Goal: Check status: Check status

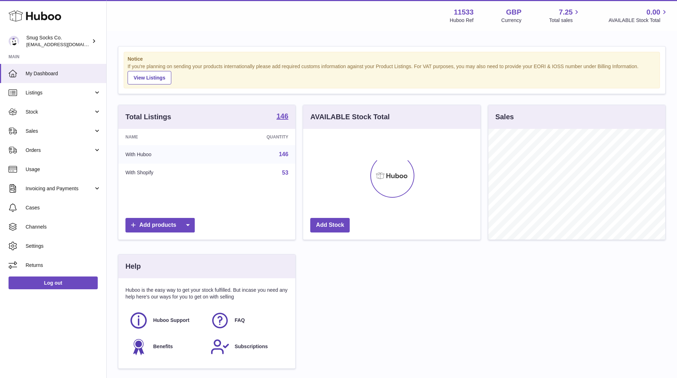
scroll to position [111, 177]
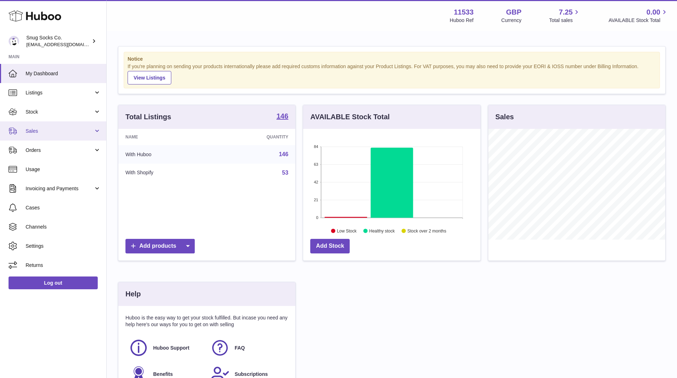
click at [52, 131] on span "Sales" at bounding box center [60, 131] width 68 height 7
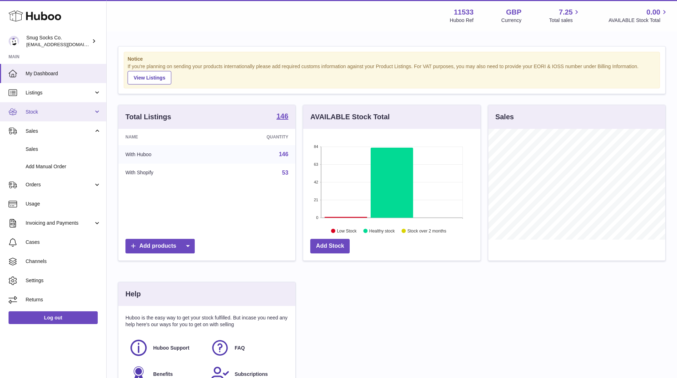
click at [51, 110] on span "Stock" at bounding box center [60, 112] width 68 height 7
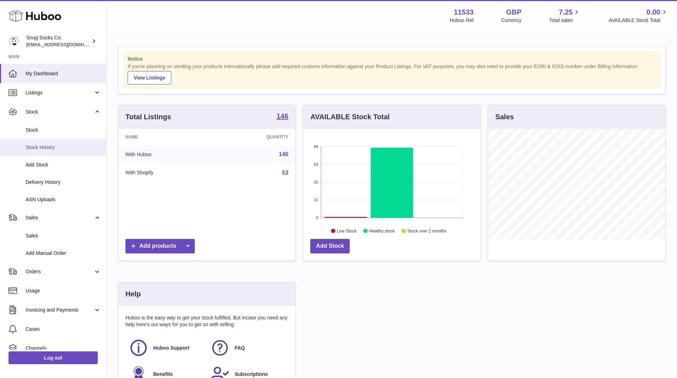
click at [40, 147] on span "Stock History" at bounding box center [63, 147] width 75 height 7
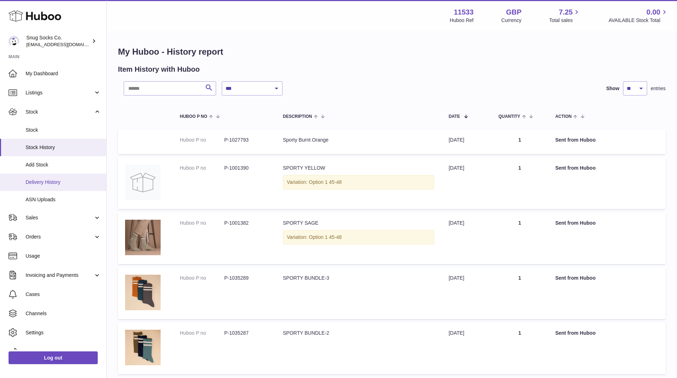
click at [54, 181] on span "Delivery History" at bounding box center [63, 182] width 75 height 7
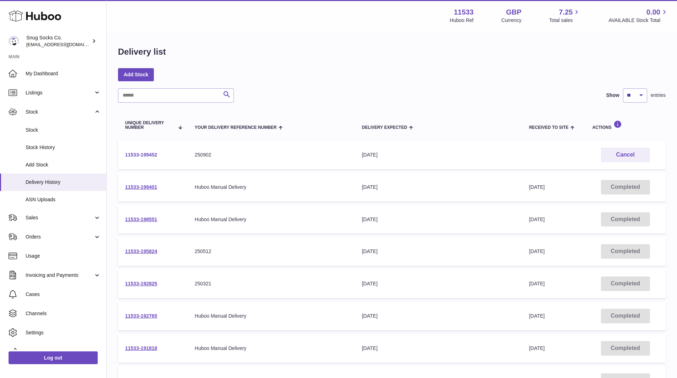
click at [150, 156] on link "11533-199452" at bounding box center [141, 155] width 32 height 6
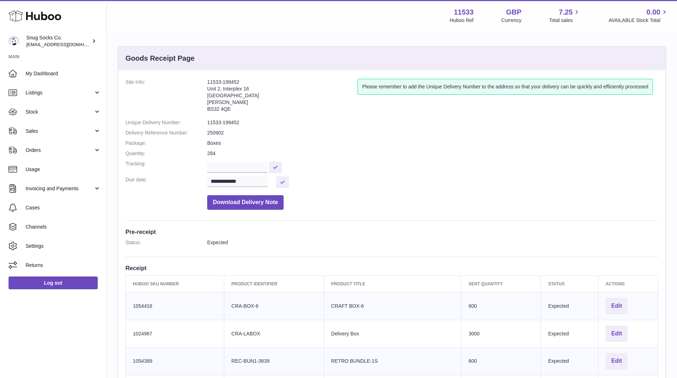
drag, startPoint x: 242, startPoint y: 83, endPoint x: 204, endPoint y: 83, distance: 37.3
click at [204, 83] on dl "**********" at bounding box center [391, 146] width 533 height 135
copy dl "11533-199452"
